Goal: Find specific page/section: Find specific page/section

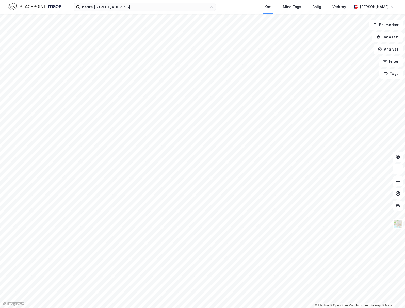
click at [164, 12] on div "nedre rælingsveg 121b Kart Mine Tags Bolig Verktøy [PERSON_NAME]" at bounding box center [202, 7] width 405 height 14
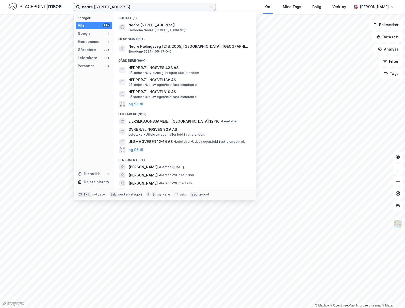
click at [159, 6] on input "nedre [STREET_ADDRESS]" at bounding box center [145, 7] width 130 height 8
click at [172, 31] on span "Eiendom • Nedre [STREET_ADDRESS]" at bounding box center [157, 30] width 57 height 4
